Goal: Check status: Check status

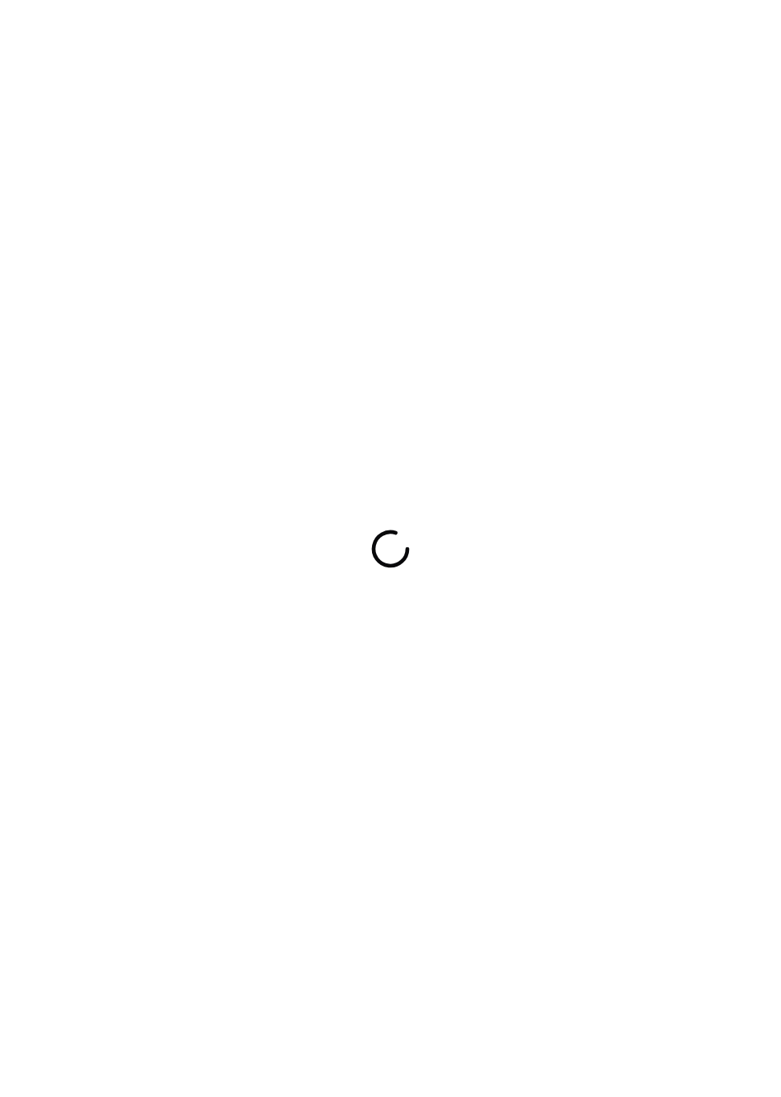
click at [563, 317] on div at bounding box center [390, 548] width 781 height 1097
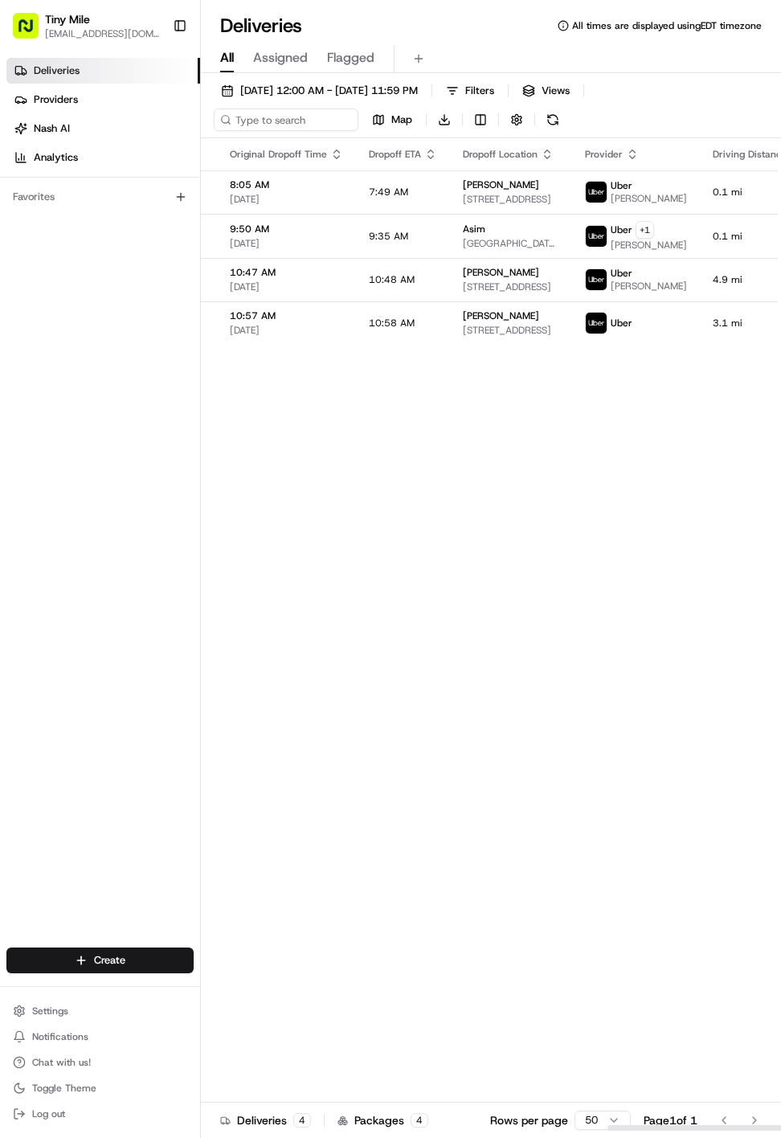
scroll to position [0, 1356]
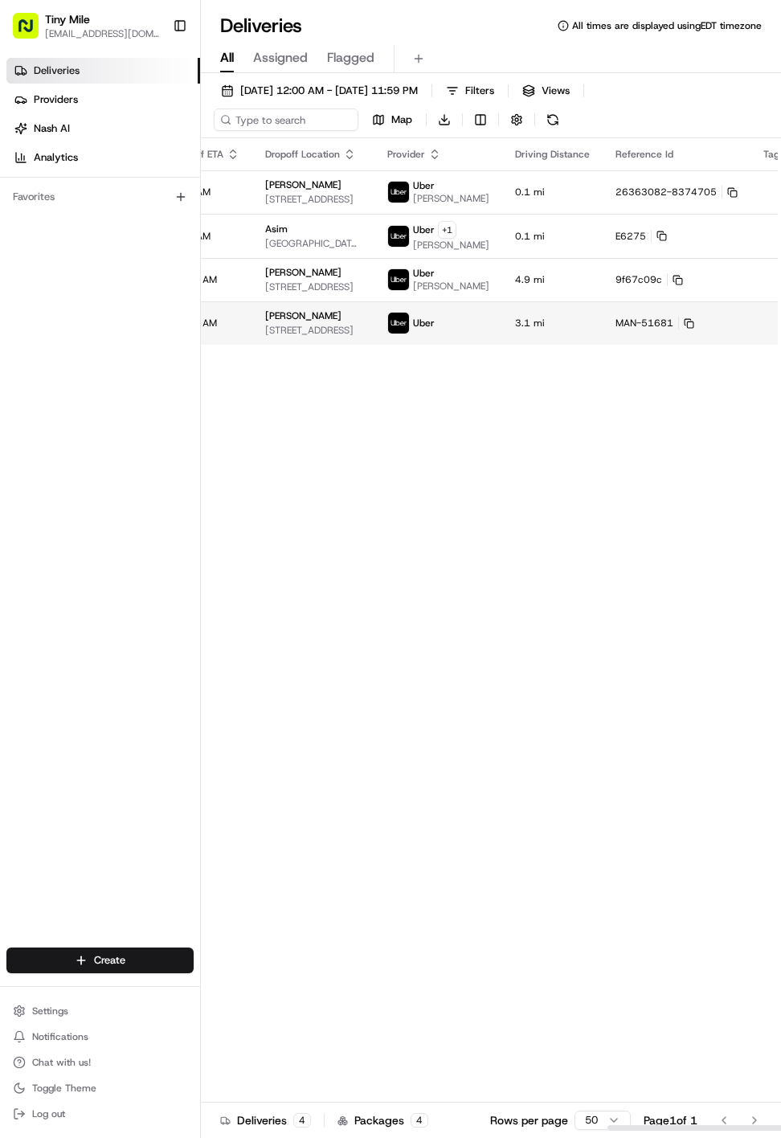
click at [734, 346] on html "Tiny Mile [EMAIL_ADDRESS][DOMAIN_NAME] Toggle Sidebar Deliveries Providers [PER…" at bounding box center [390, 569] width 781 height 1138
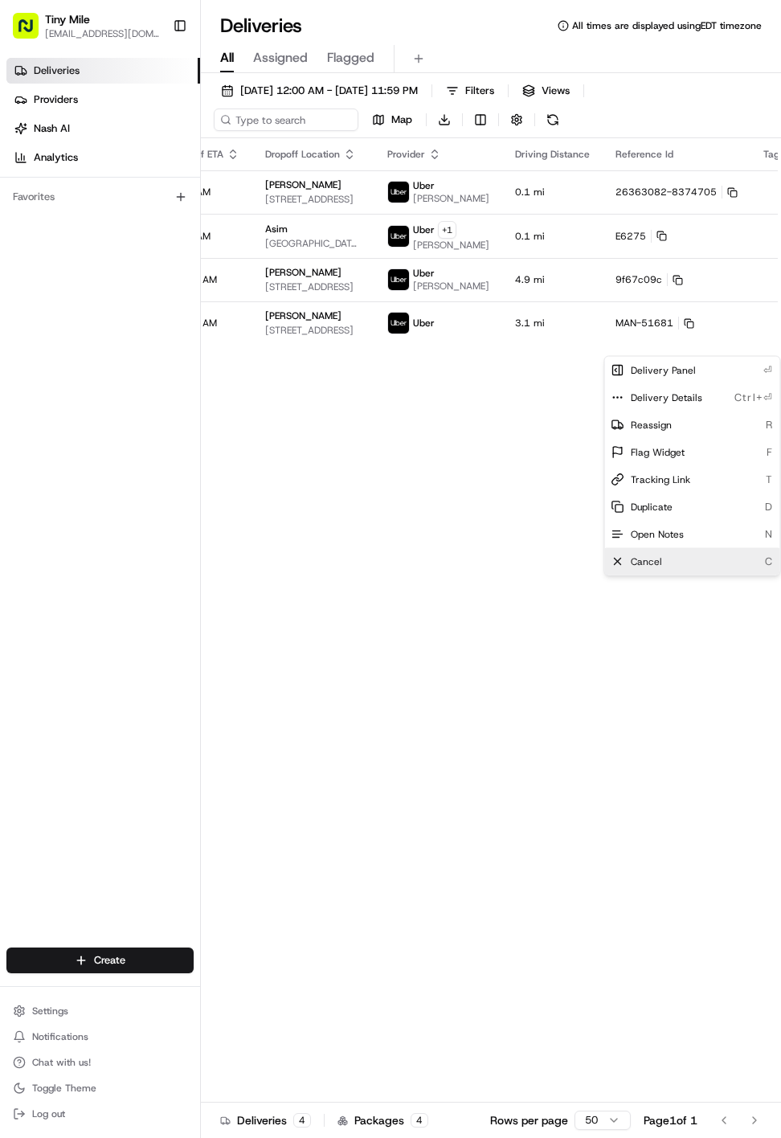
click at [697, 557] on div "Cancel C" at bounding box center [692, 561] width 175 height 27
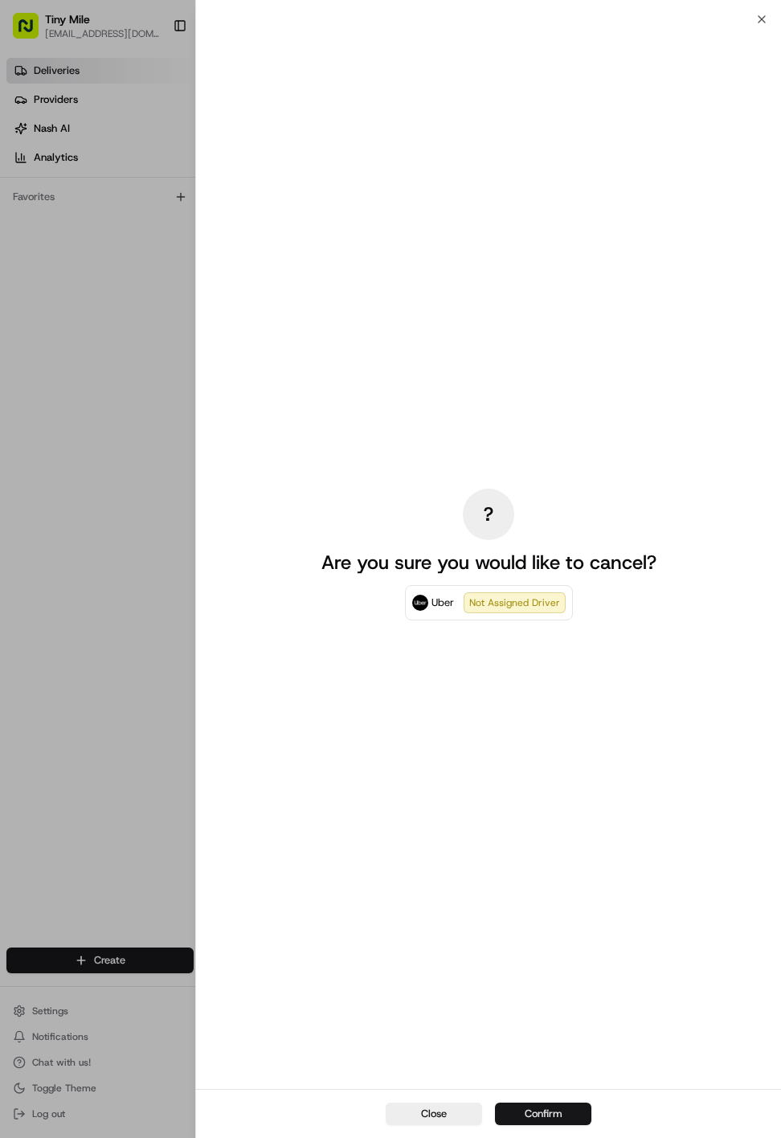
click at [577, 1096] on button "Confirm" at bounding box center [543, 1114] width 96 height 23
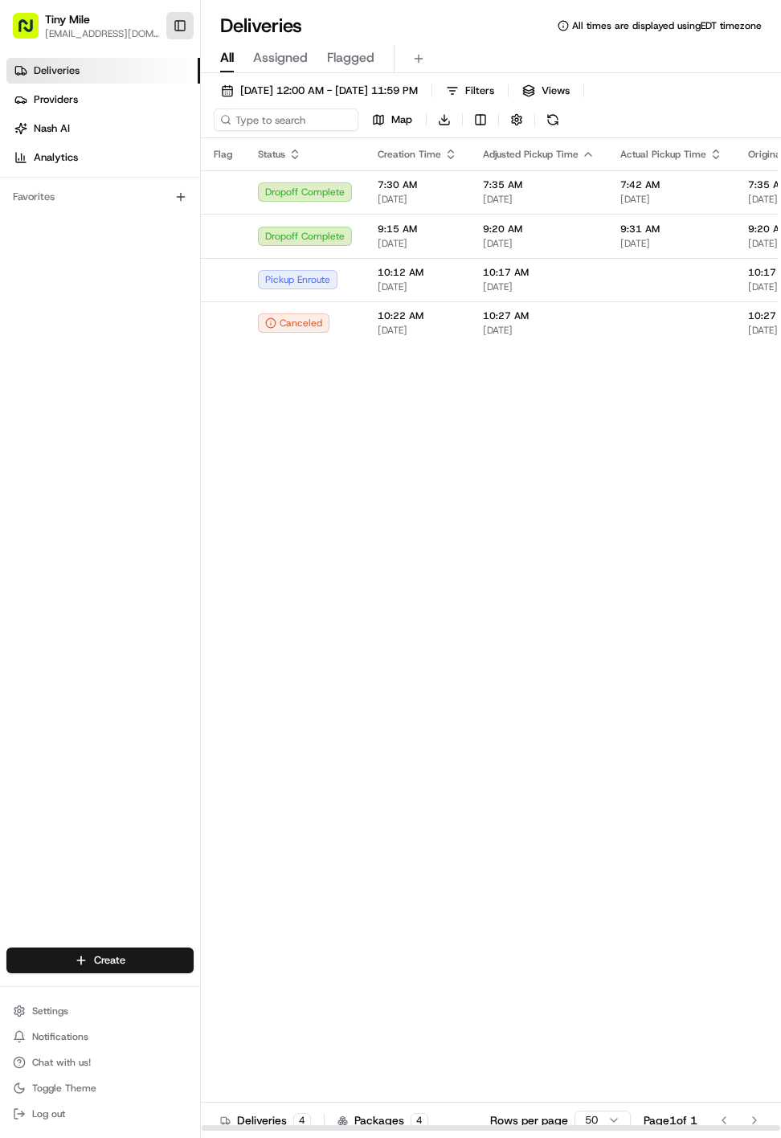
click at [186, 24] on button "Toggle Sidebar" at bounding box center [179, 25] width 27 height 27
